Goal: Task Accomplishment & Management: Complete application form

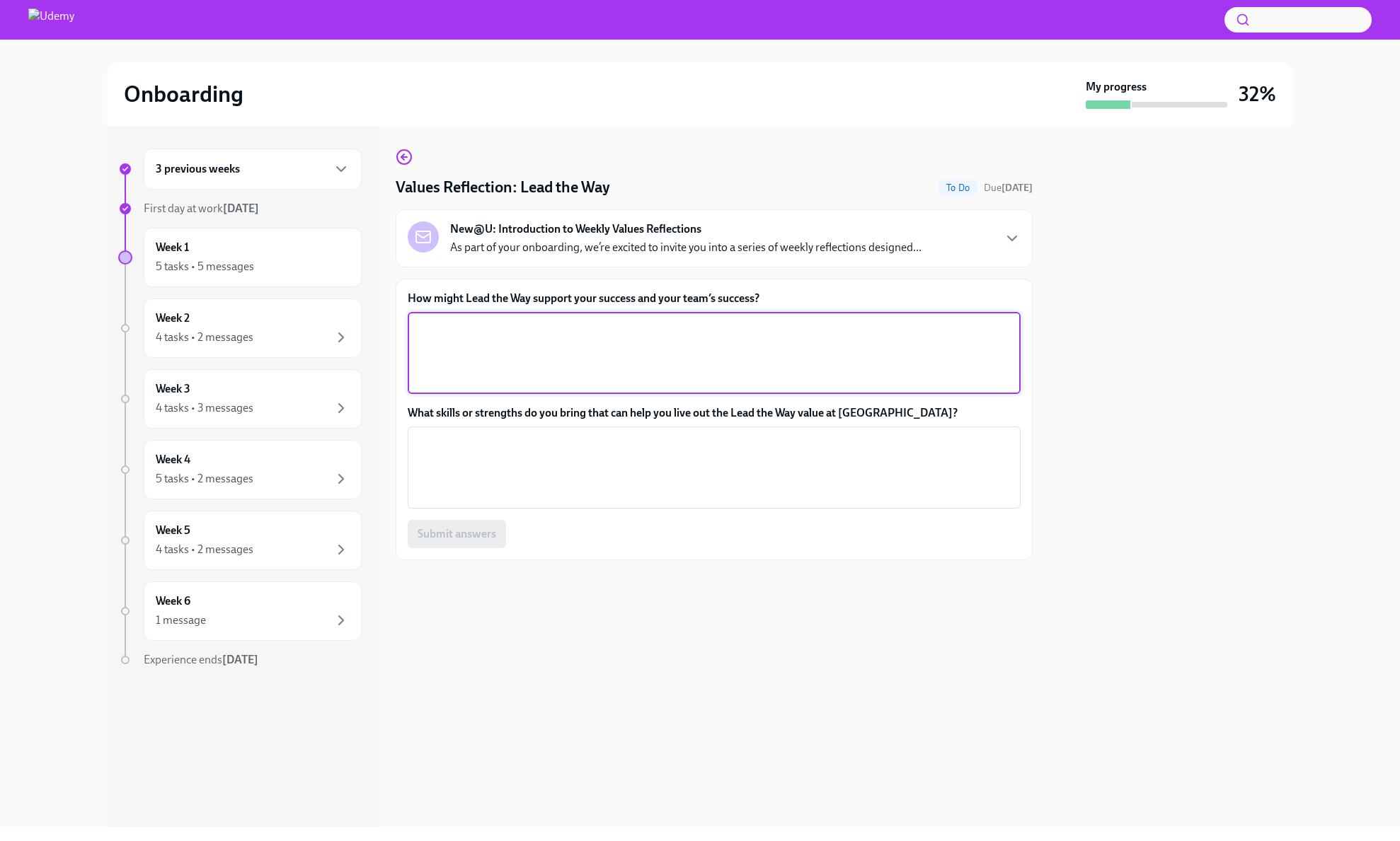
click at [596, 328] on textarea "How might Lead the Way support your success and your team’s success?" at bounding box center [714, 353] width 596 height 68
click at [601, 326] on textarea "How might Lead the Way support your success and your team’s success?" at bounding box center [714, 353] width 596 height 68
click at [700, 346] on textarea "How might Lead the Way support your success and your team’s success?" at bounding box center [714, 353] width 596 height 68
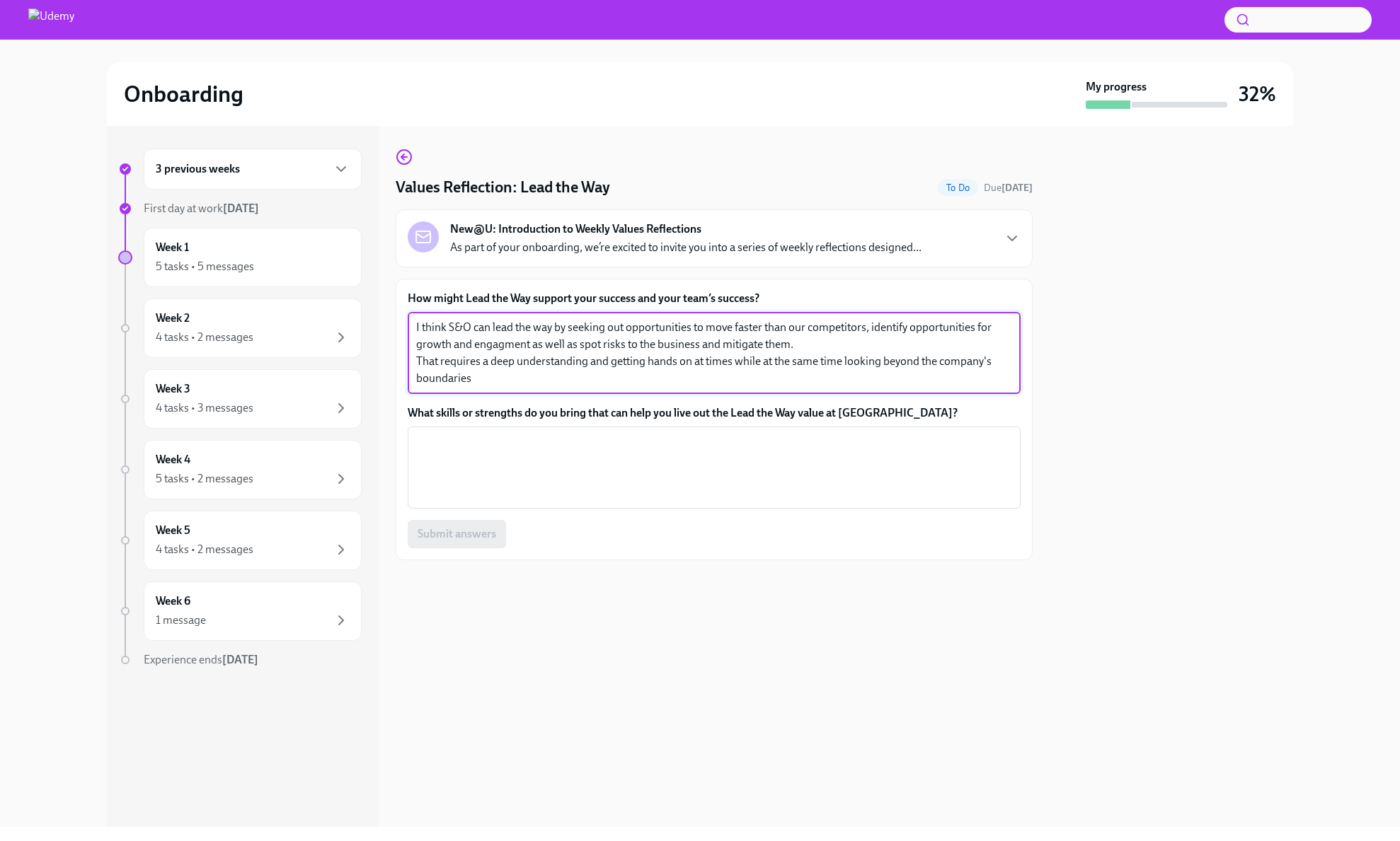
click at [527, 370] on textarea "I think S&O can lead the way by seeking out opportunities to move faster than o…" at bounding box center [714, 353] width 596 height 68
click at [542, 350] on textarea "I think S&O can lead the way by seeking out opportunities to move faster than o…" at bounding box center [714, 353] width 596 height 68
click at [609, 346] on textarea "I think S&O can lead the way by seeking out opportunities to move faster than o…" at bounding box center [714, 353] width 596 height 68
click at [691, 341] on textarea "I think S&O can lead the way by seeking out opportunities to move faster than o…" at bounding box center [714, 353] width 596 height 68
click at [504, 366] on textarea "I think S&O can lead the way by seeking out opportunities to move faster than o…" at bounding box center [714, 353] width 596 height 68
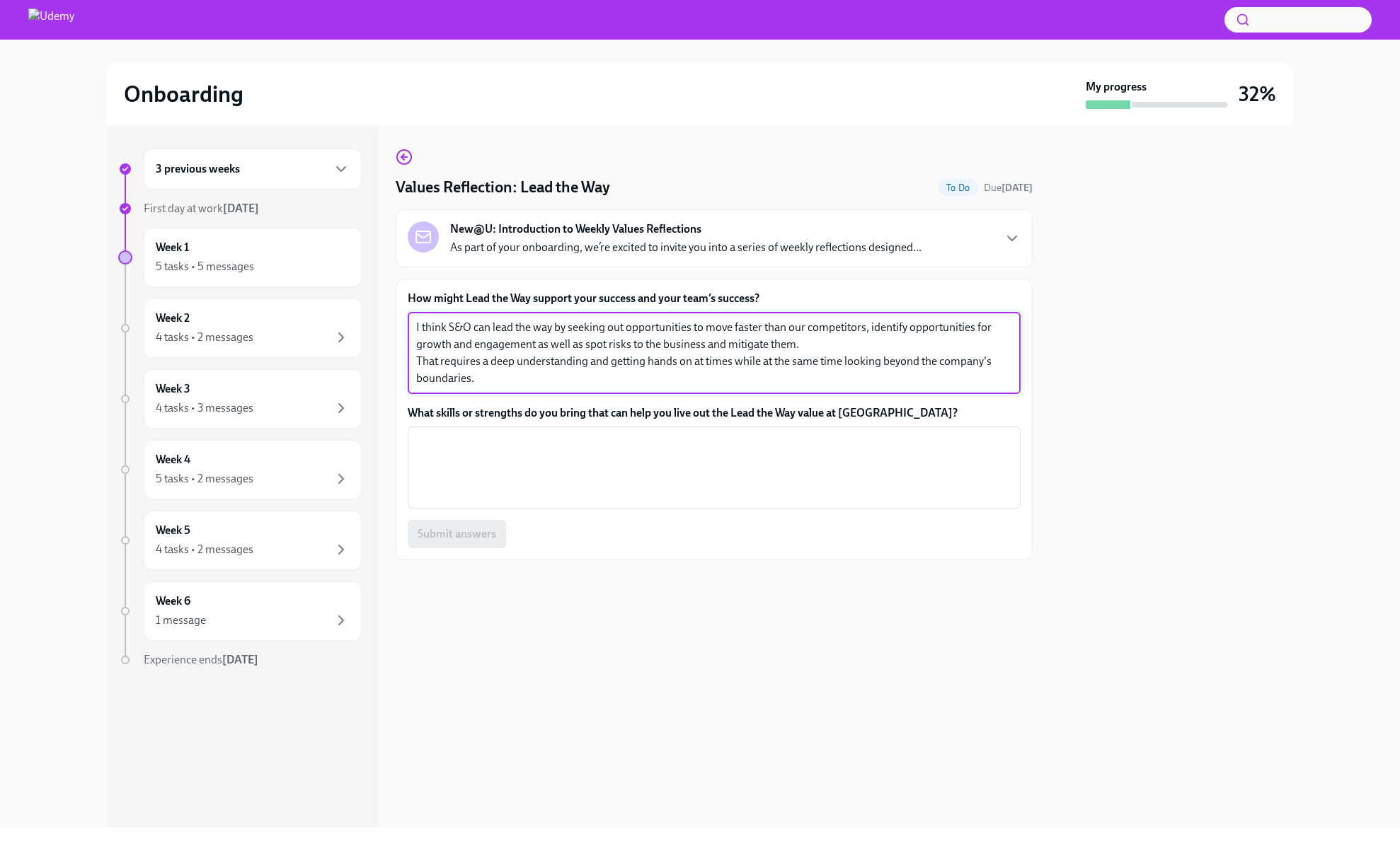
click at [499, 379] on textarea "I think S&O can lead the way by seeking out opportunities to move faster than o…" at bounding box center [714, 353] width 596 height 68
type textarea "I think S&O can lead the way by seeking out opportunities to move faster than o…"
click at [560, 455] on textarea "What skills or strengths do you bring that can help you live out the Lead the W…" at bounding box center [714, 467] width 596 height 68
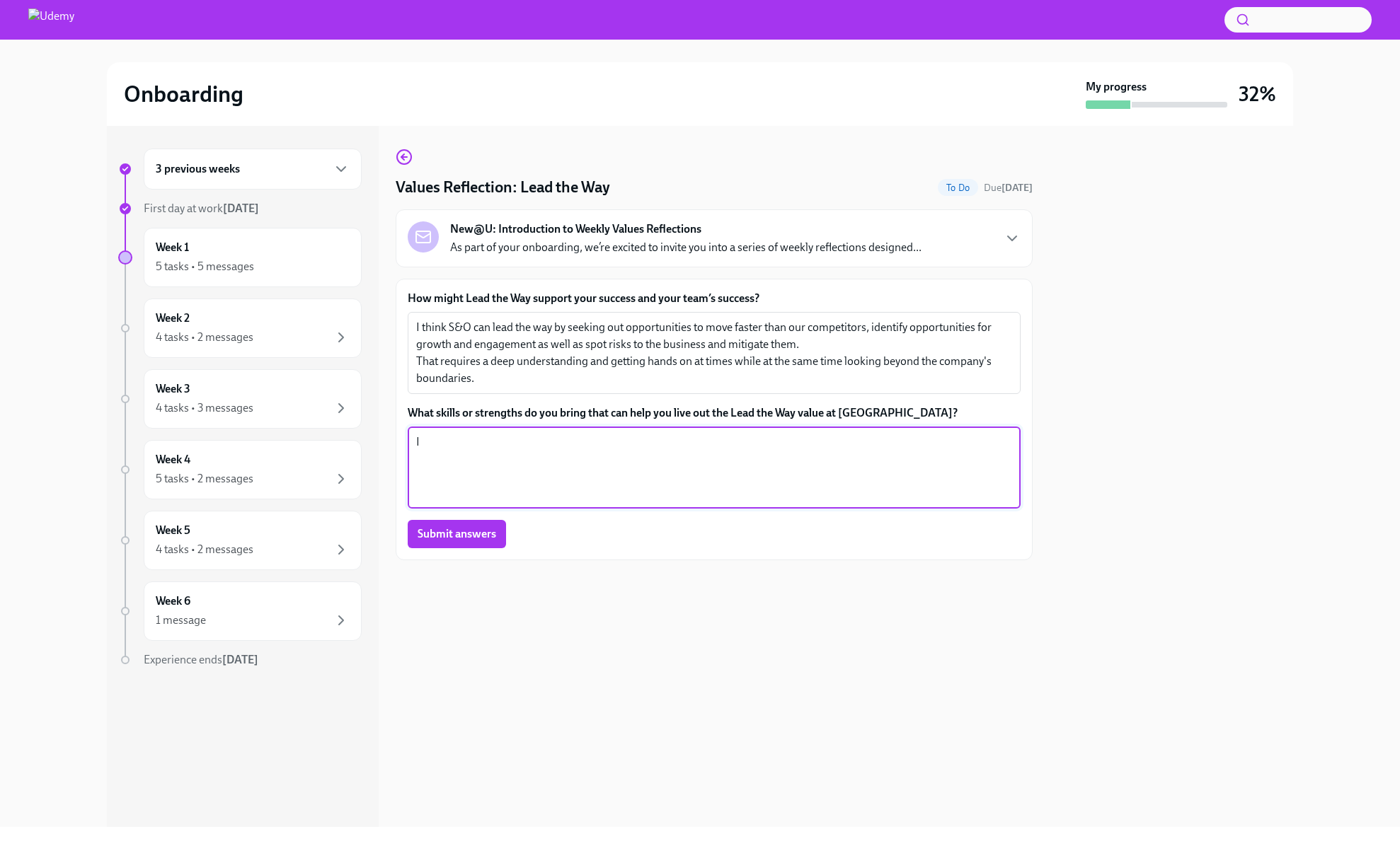
type textarea "I"
click at [445, 445] on textarea "I ask alot of questions - often if I wonder if a area is fully understood or ex…" at bounding box center [714, 467] width 596 height 68
click at [595, 445] on textarea "I ask a lot of questions - often if I wonder if a area is fully understood or e…" at bounding box center [714, 467] width 596 height 68
click at [656, 445] on textarea "I ask a lot of questions - often if I wonder if a area is fully understood or e…" at bounding box center [714, 467] width 596 height 68
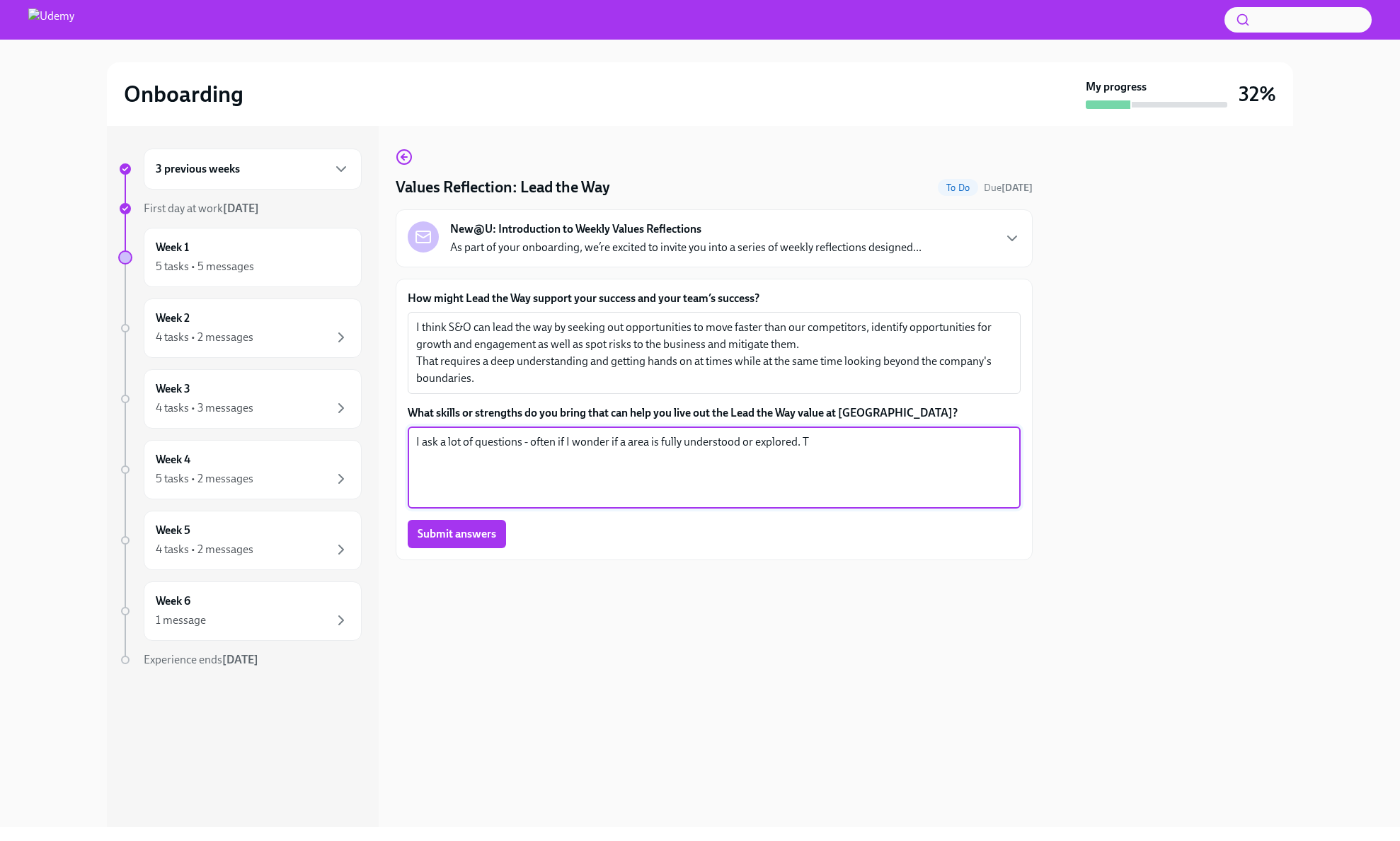
click at [771, 445] on textarea "I ask a lot of questions - often if I wonder if a area is fully understood or e…" at bounding box center [714, 467] width 596 height 68
click at [827, 441] on textarea "I ask a lot of questions - often if I wonder if a area is fully understood or e…" at bounding box center [714, 467] width 596 height 68
click at [786, 472] on textarea "I ask a lot of questions - often if I wonder if a area is fully understood or e…" at bounding box center [714, 467] width 596 height 68
click at [419, 441] on textarea "I ask a lot of questions - often if I wonder if a area is fully understood or e…" at bounding box center [714, 467] width 596 height 68
click at [606, 451] on textarea "I'm curious and ask a lot of questions - often if I wonder if a area is fully u…" at bounding box center [714, 467] width 596 height 68
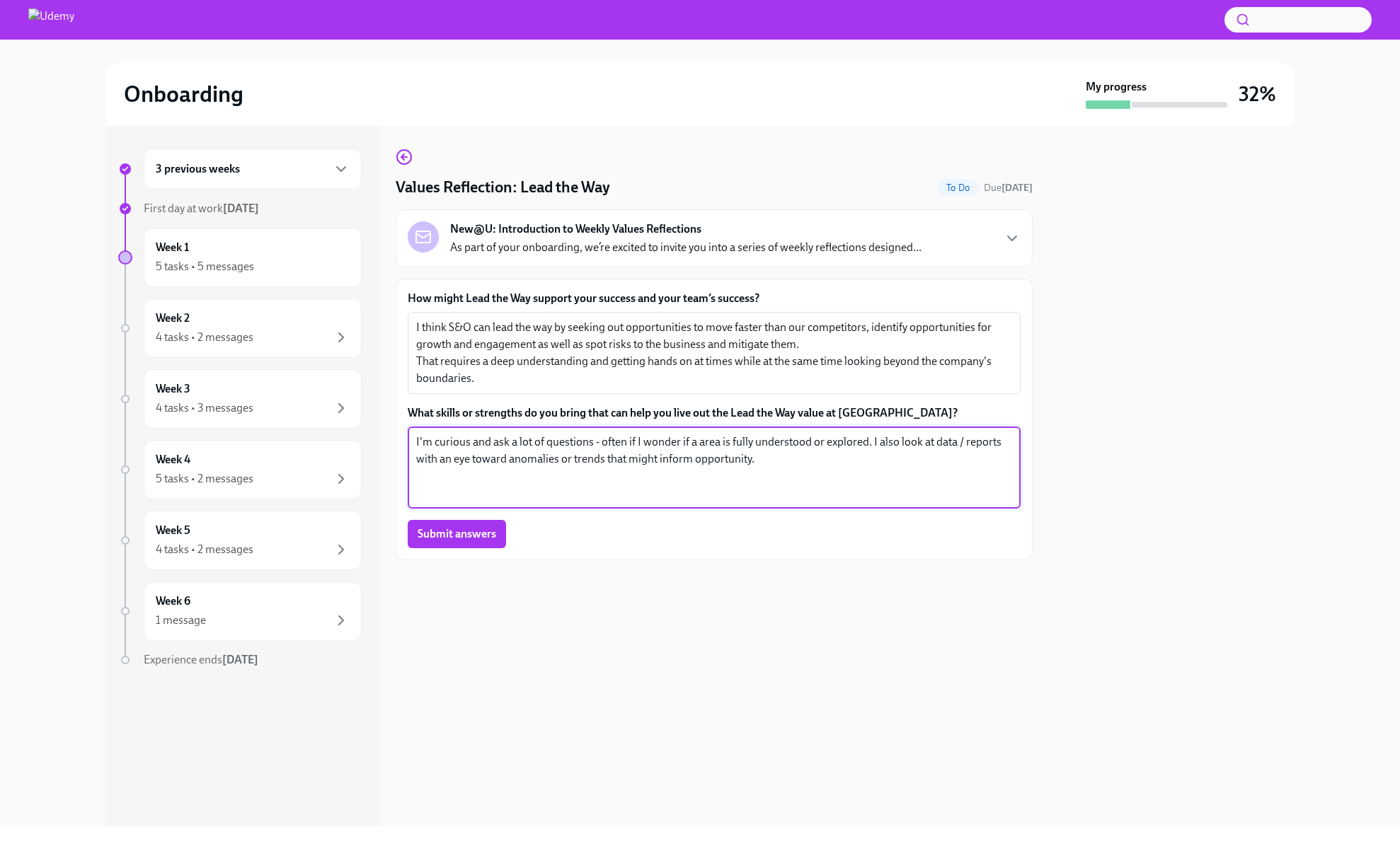
click at [624, 447] on textarea "I'm curious and ask a lot of questions - often if I wonder if a area is fully u…" at bounding box center [714, 467] width 596 height 68
click at [686, 448] on textarea "I'm curious and ask a lot of questions - often if I wonder if a area is fully u…" at bounding box center [714, 467] width 596 height 68
click at [755, 445] on textarea "I'm curious and ask a lot of questions - often if I wonder if a area is fully u…" at bounding box center [714, 467] width 596 height 68
click at [801, 451] on textarea "I'm curious and ask a lot of questions - often if I wonder if a area is fully u…" at bounding box center [714, 467] width 596 height 68
click at [803, 458] on textarea "I'm curious and ask a lot of questions - often if I wonder if a area is fully u…" at bounding box center [714, 467] width 596 height 68
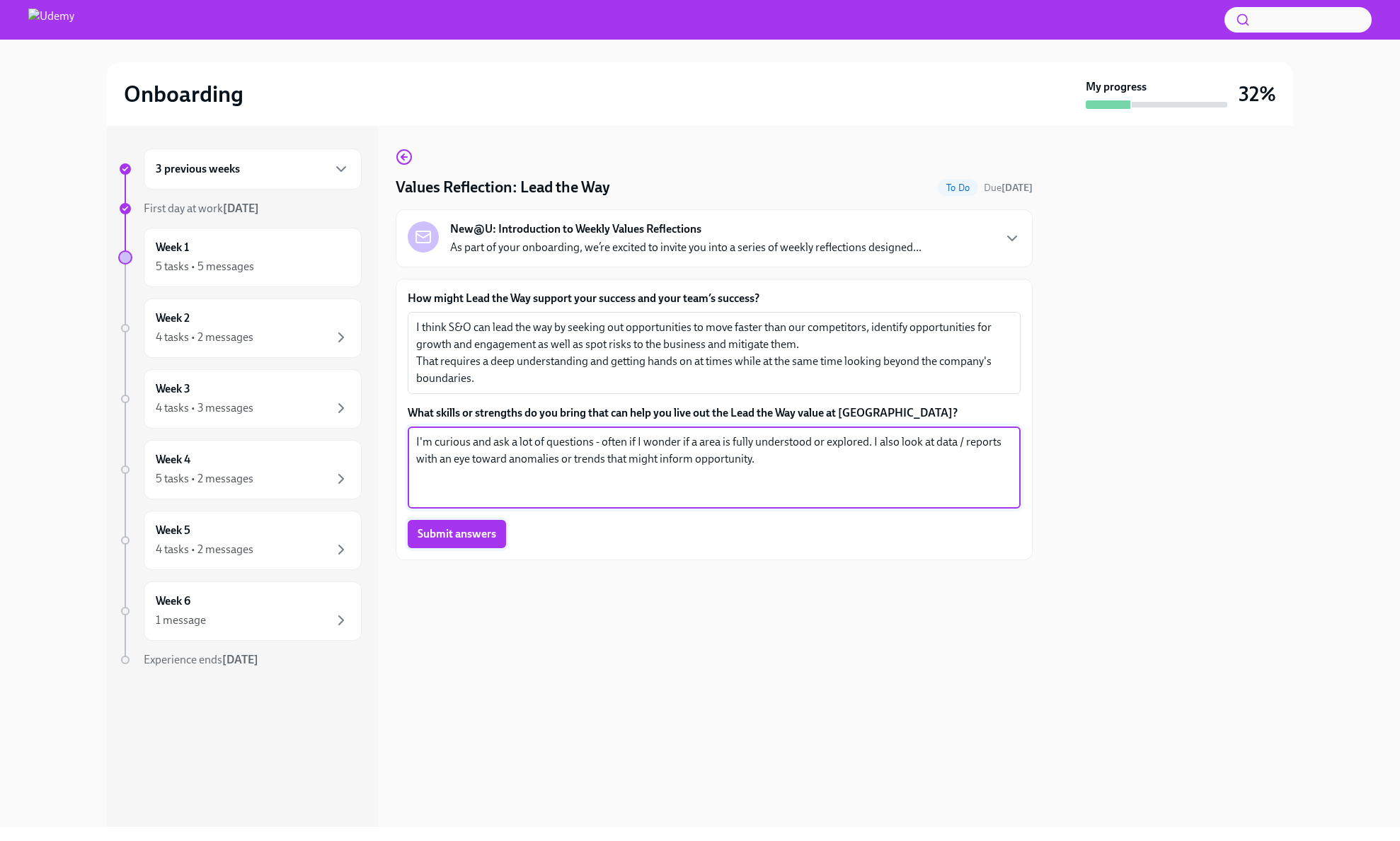
type textarea "I'm curious and ask a lot of questions - often if I wonder if a area is fully u…"
click at [491, 532] on span "Submit answers" at bounding box center [457, 533] width 78 height 14
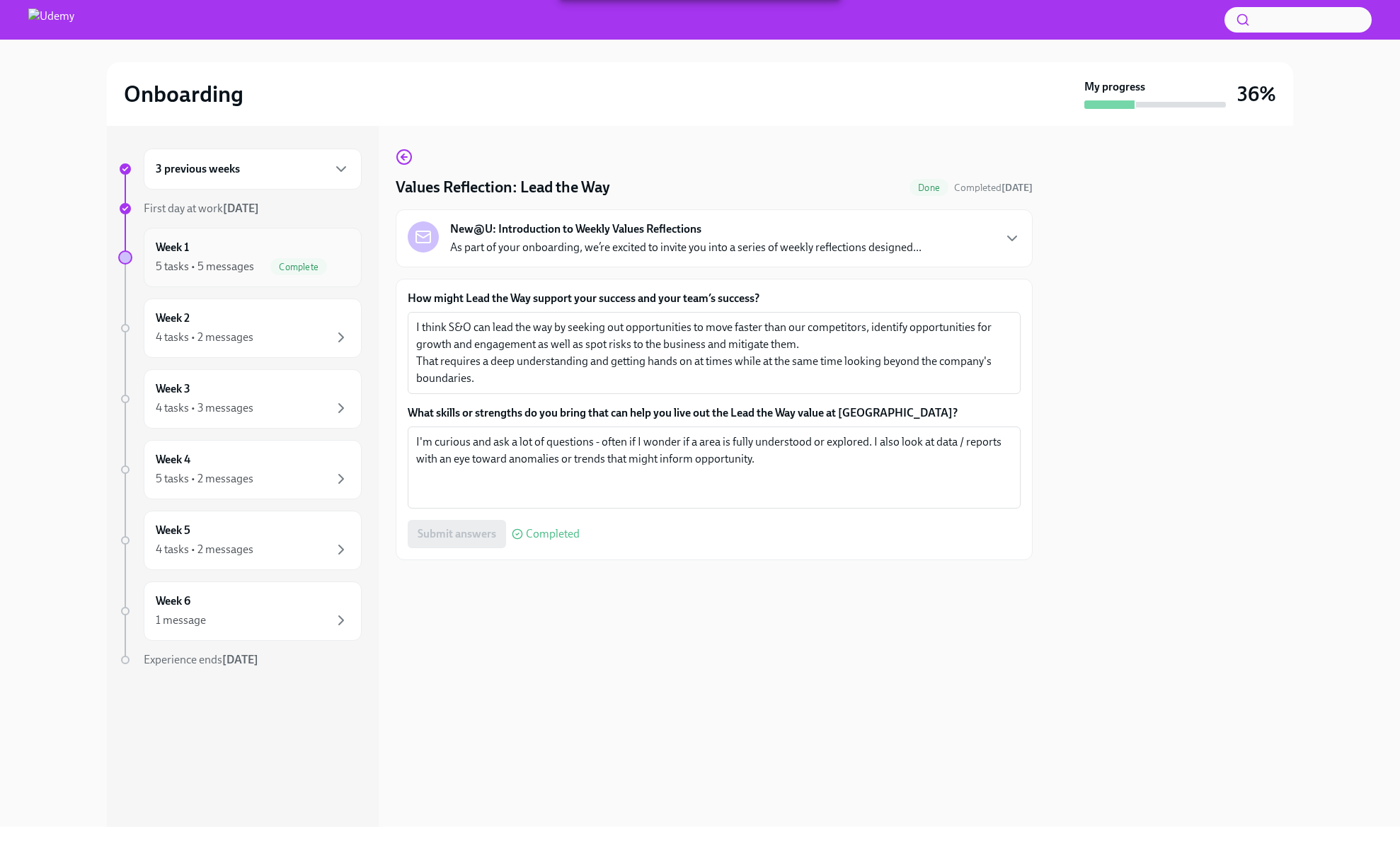
click at [260, 244] on div "Week 1 5 tasks • 5 messages Complete" at bounding box center [252, 257] width 194 height 35
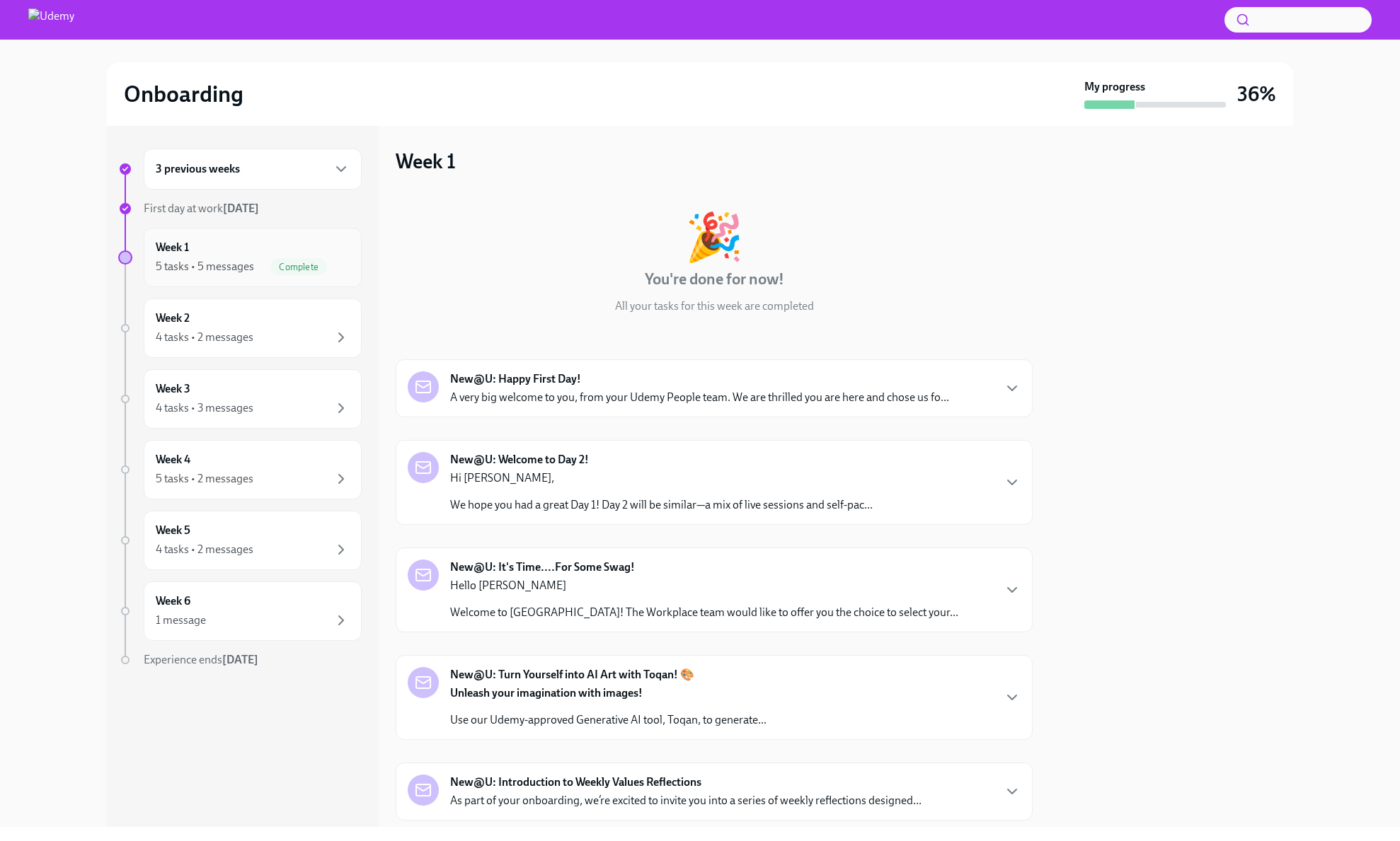
click at [230, 254] on div "Week 1 5 tasks • 5 messages Complete" at bounding box center [252, 257] width 194 height 35
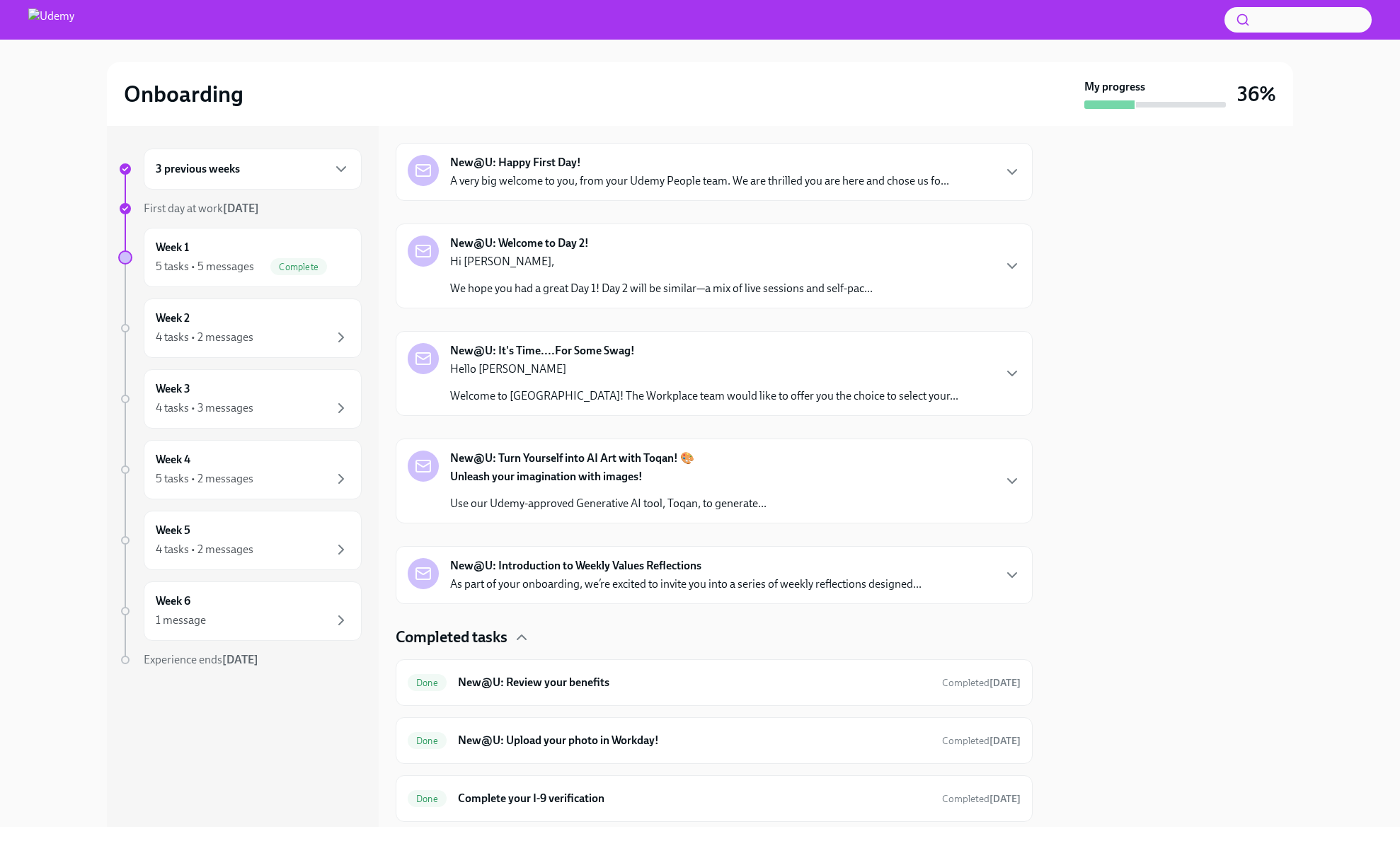
scroll to position [217, 0]
click at [1013, 580] on div "New@U: Introduction to Weekly Values Reflections As part of your onboarding, we…" at bounding box center [714, 574] width 637 height 58
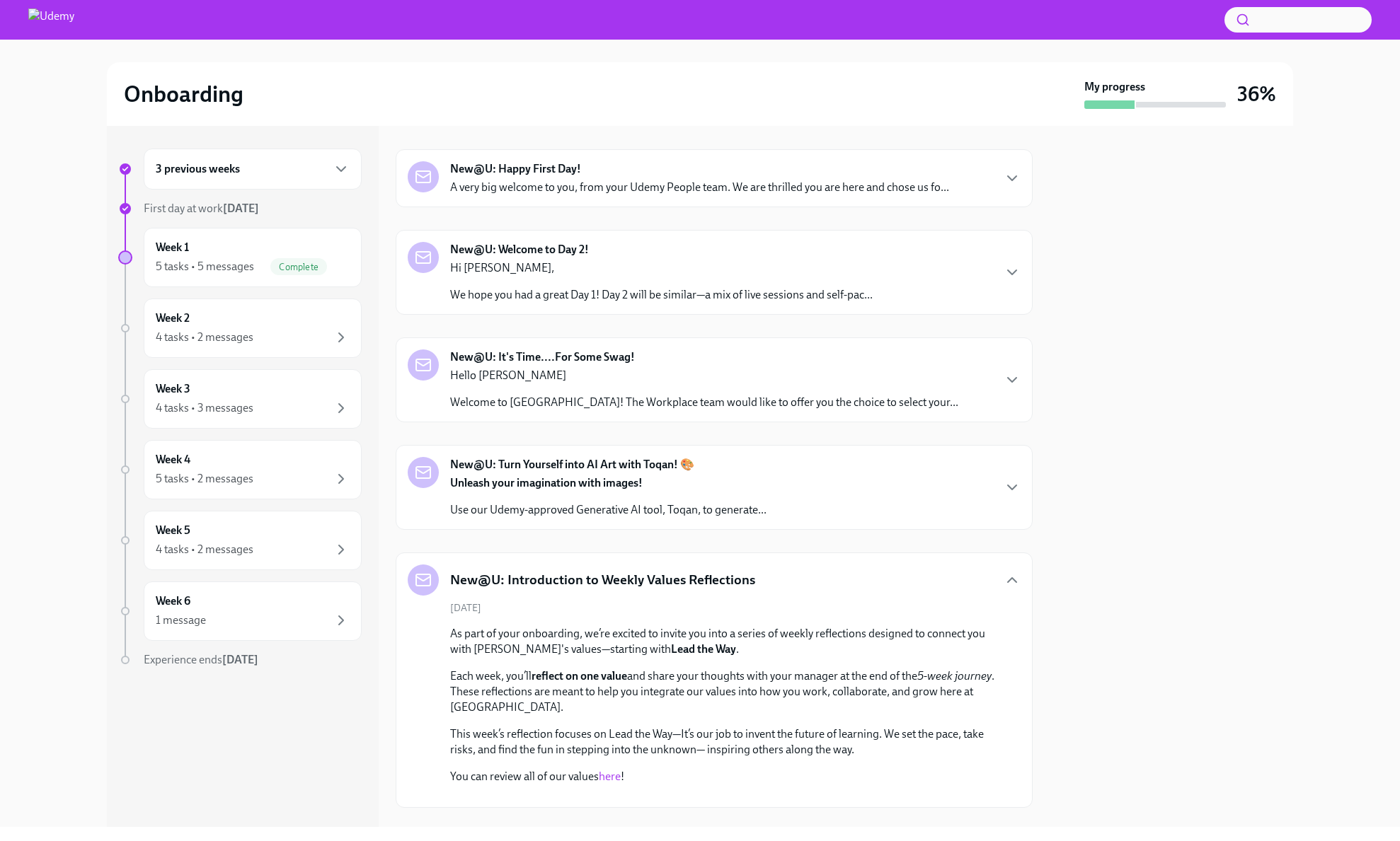
scroll to position [196, 0]
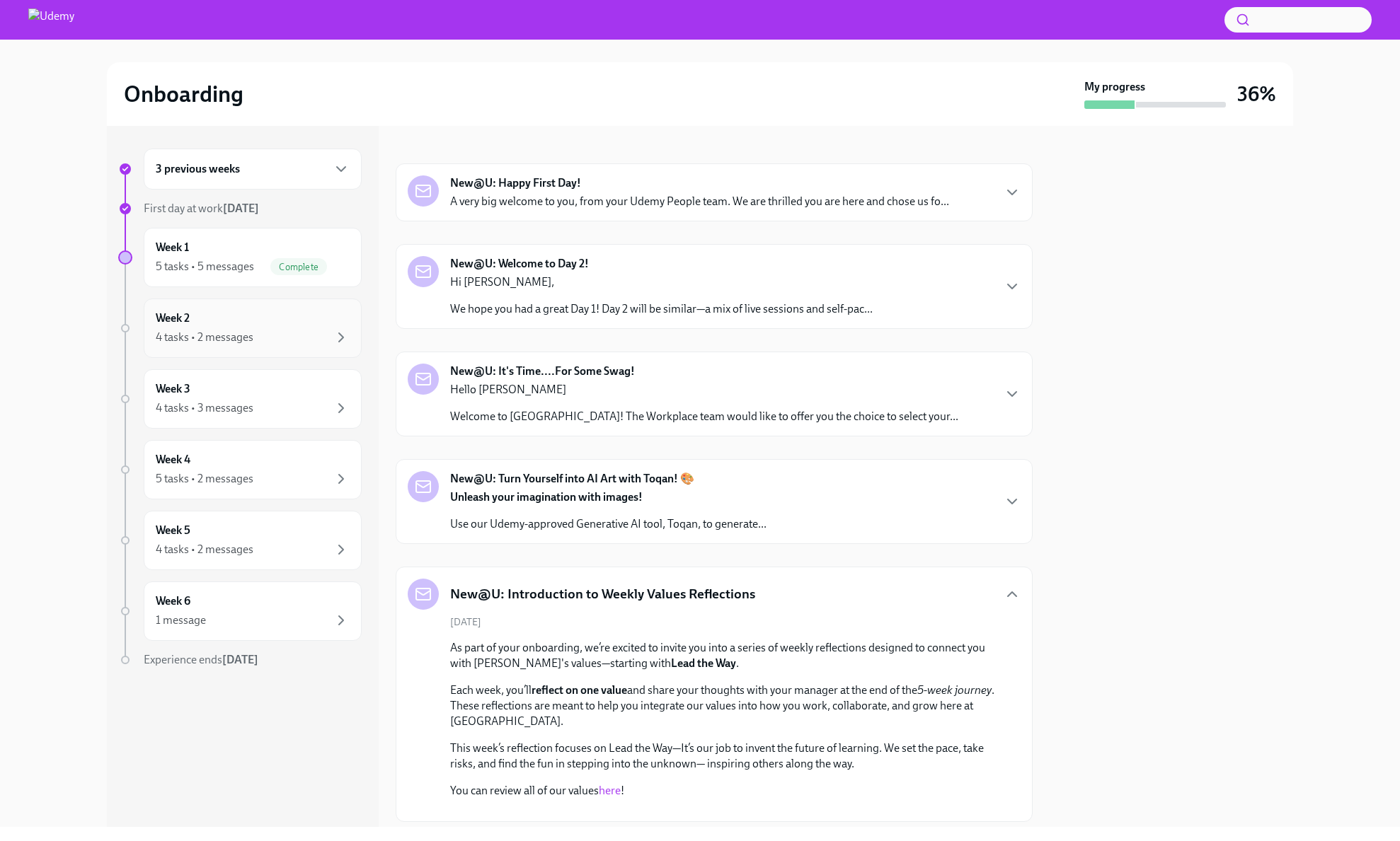
click at [269, 339] on div "4 tasks • 2 messages" at bounding box center [252, 337] width 194 height 17
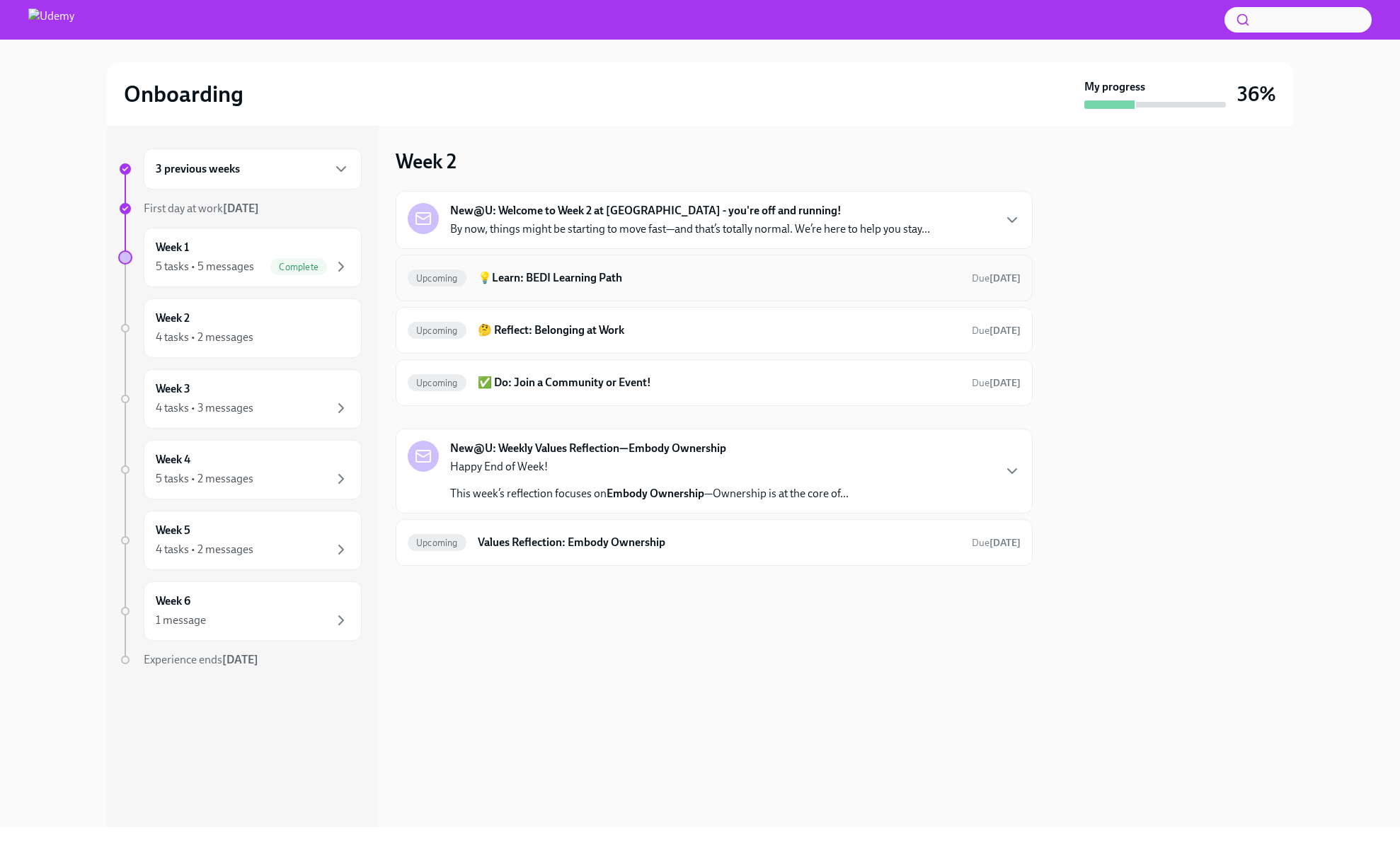
click at [625, 274] on h6 "💡Learn: BEDI Learning Path" at bounding box center [719, 278] width 483 height 15
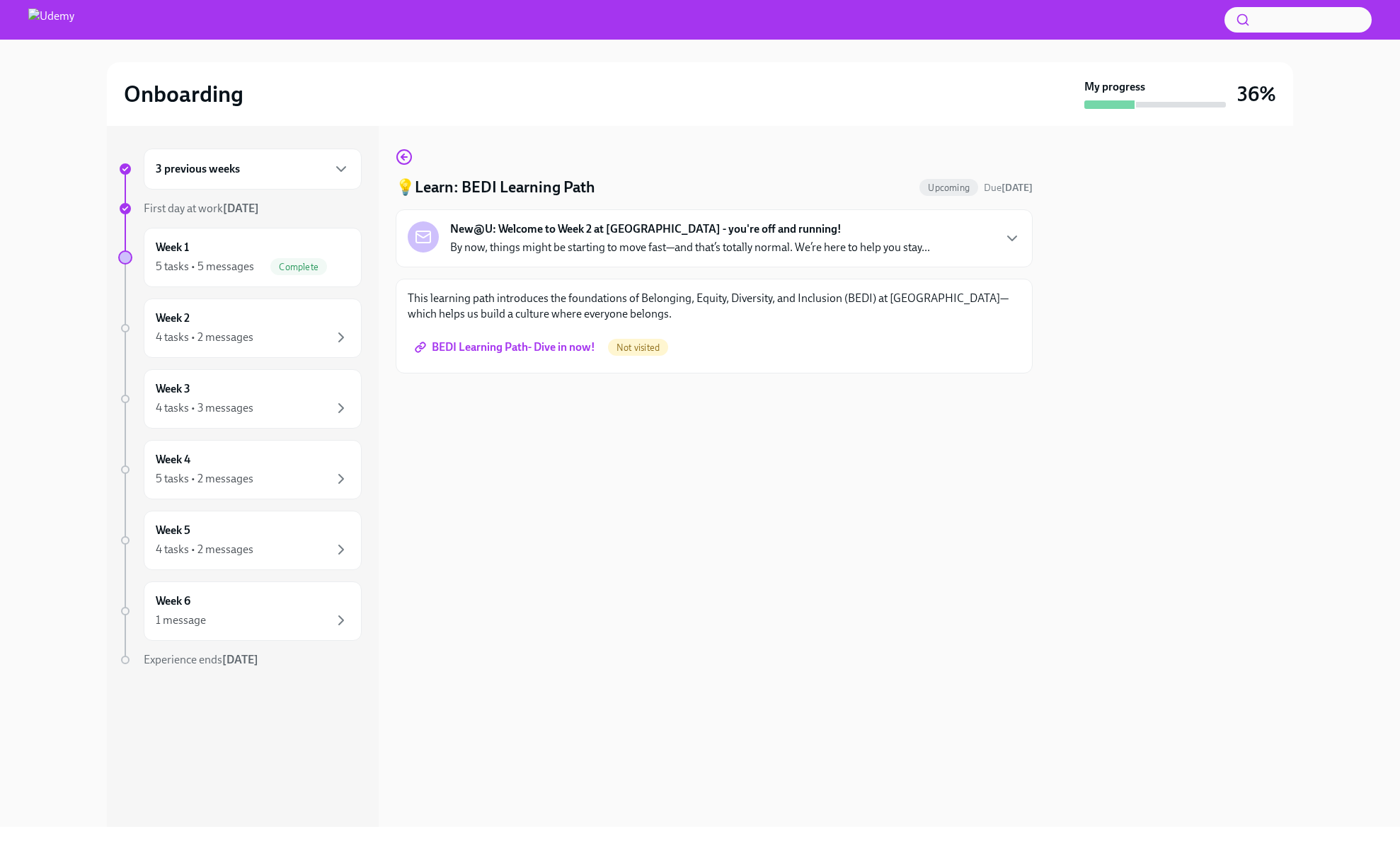
click at [521, 343] on span "BEDI Learning Path- Dive in now!" at bounding box center [507, 347] width 178 height 14
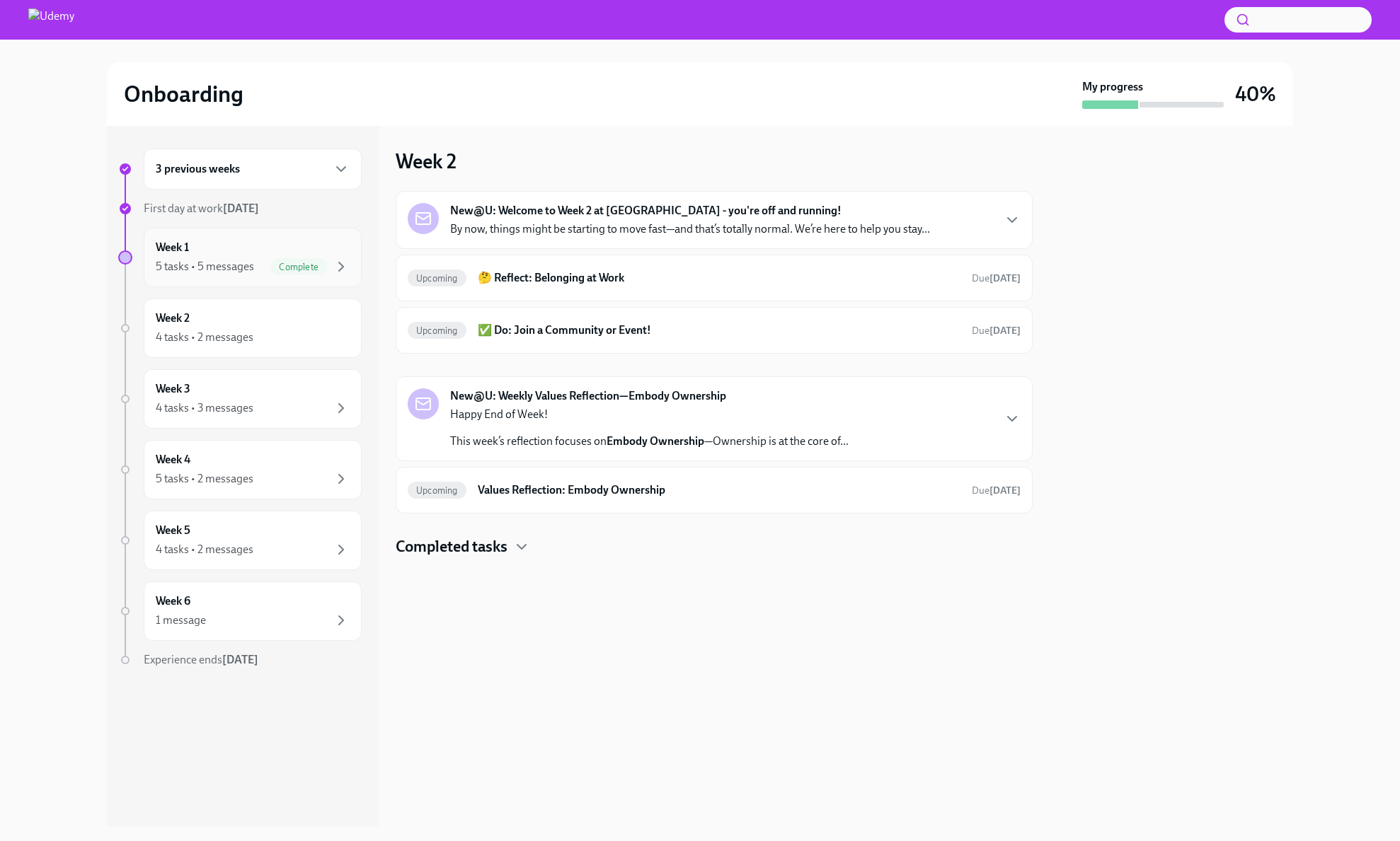
click at [266, 261] on div "5 tasks • 5 messages Complete" at bounding box center [252, 266] width 194 height 17
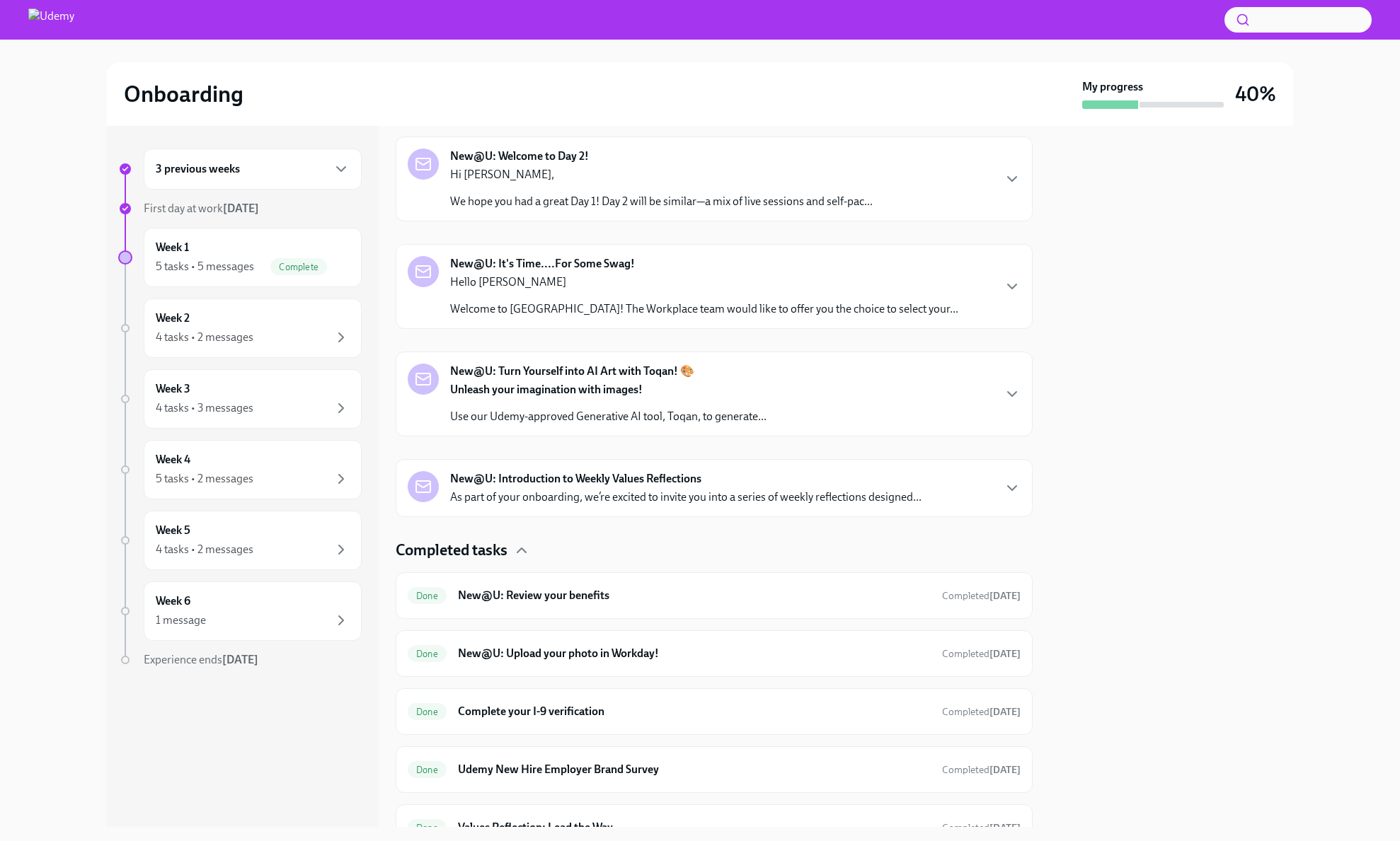
scroll to position [373, 0]
